Goal: Information Seeking & Learning: Compare options

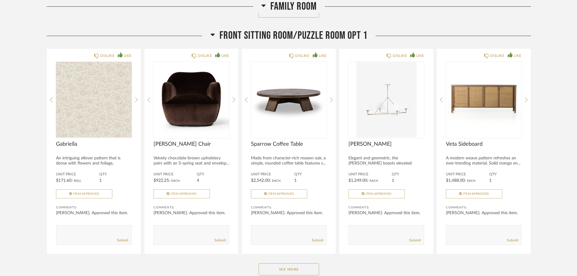
scroll to position [877, 0]
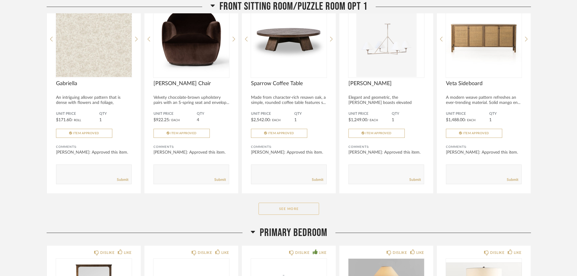
click at [311, 209] on button "See More" at bounding box center [288, 208] width 60 height 12
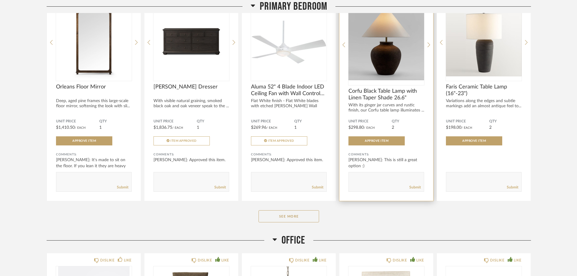
scroll to position [1331, 0]
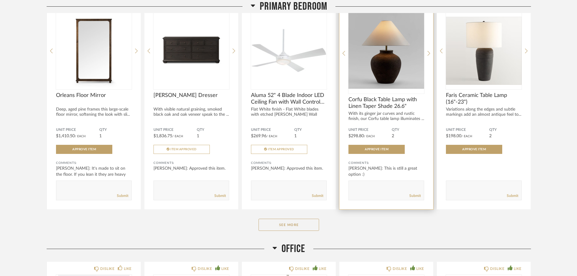
click at [381, 112] on div "With its ginger jar curves and rustic finish, our Corfu table lamp illuminates …" at bounding box center [386, 116] width 76 height 10
click at [373, 101] on span "Corfu Black Table Lamp with Linen Taper Shade 26.6"" at bounding box center [386, 102] width 76 height 13
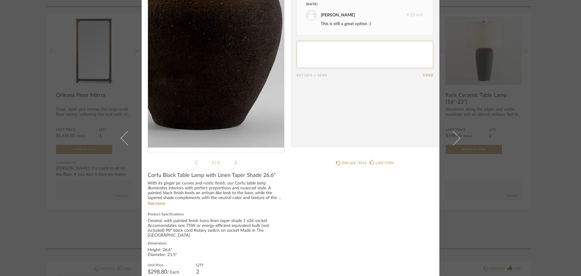
scroll to position [7, 0]
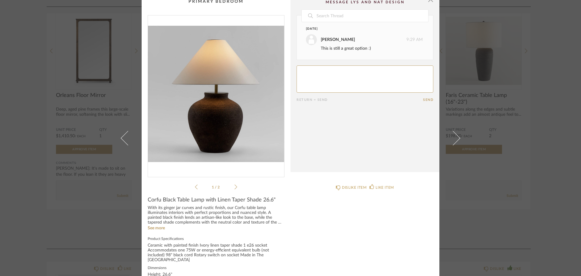
click at [235, 189] on div "1 / 2" at bounding box center [216, 102] width 137 height 175
click at [232, 185] on li "1 / 2" at bounding box center [216, 186] width 37 height 7
click at [234, 187] on icon at bounding box center [235, 186] width 3 height 5
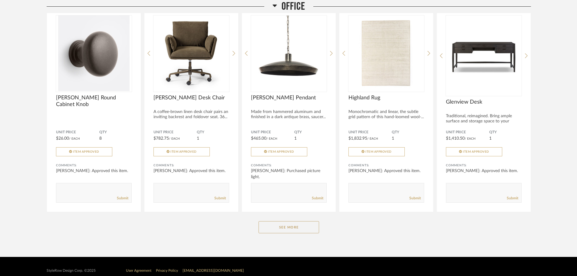
scroll to position [1599, 0]
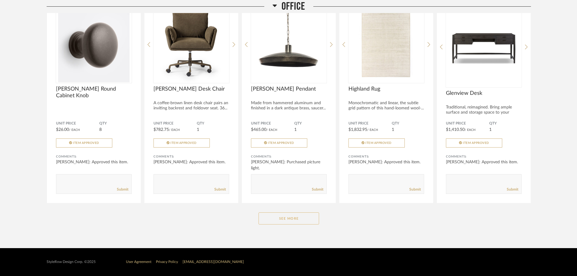
click at [297, 214] on button "See More" at bounding box center [288, 218] width 60 height 12
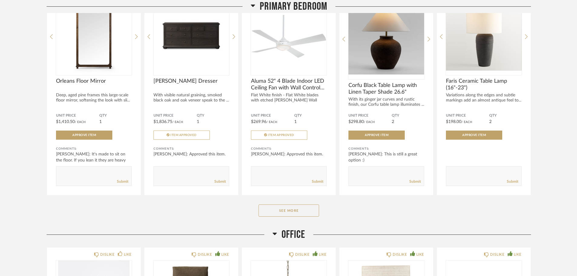
scroll to position [1266, 0]
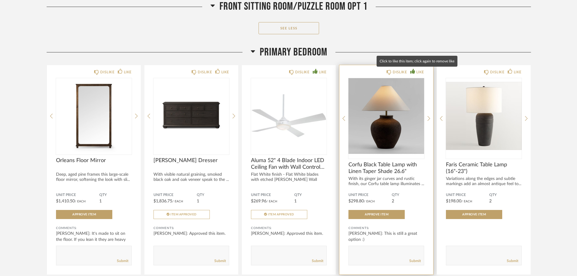
click at [413, 71] on icon at bounding box center [412, 71] width 5 height 5
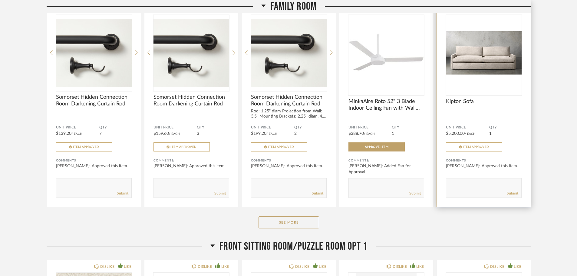
scroll to position [570, 0]
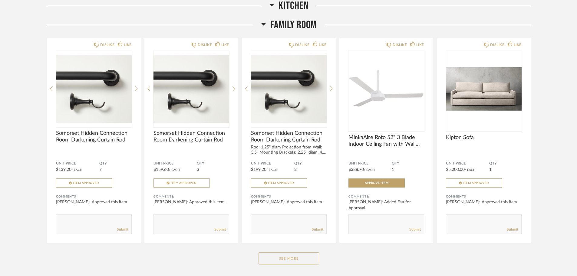
click at [267, 258] on button "See More" at bounding box center [288, 258] width 60 height 12
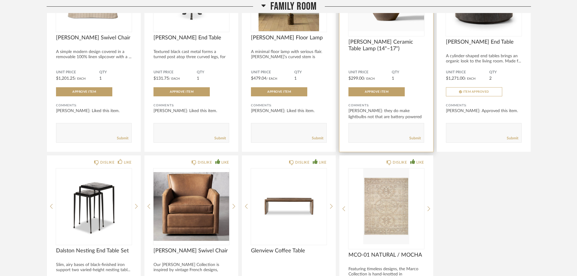
scroll to position [873, 0]
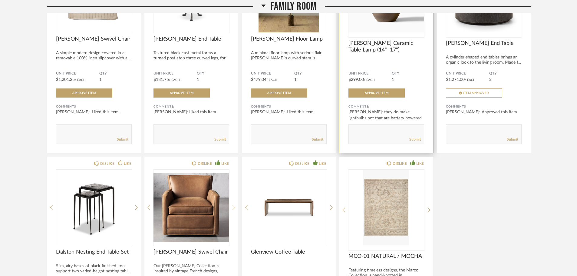
click at [367, 44] on span "[PERSON_NAME] Ceramic Table Lamp (14"–17")" at bounding box center [386, 46] width 76 height 13
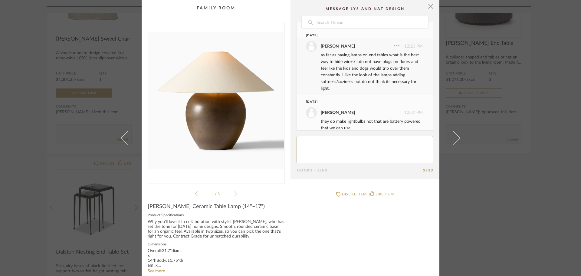
scroll to position [9, 0]
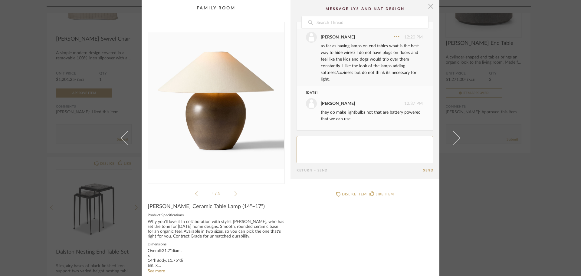
click at [427, 2] on span "button" at bounding box center [430, 6] width 12 height 12
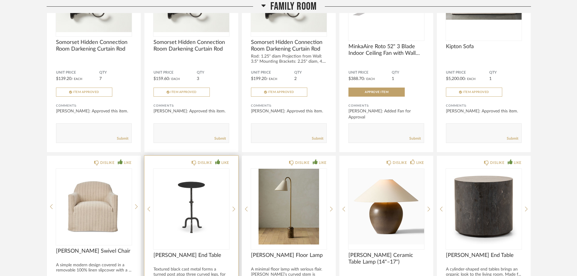
scroll to position [540, 0]
